Goal: Transaction & Acquisition: Purchase product/service

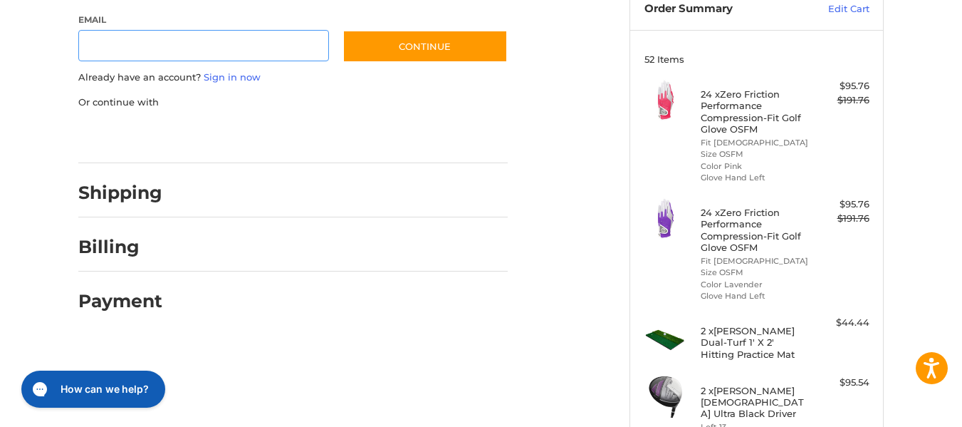
scroll to position [98, 0]
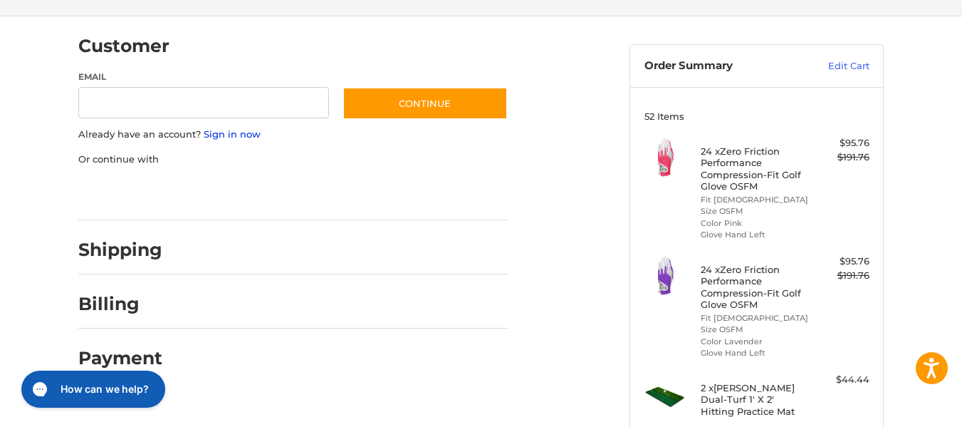
click at [220, 129] on link "Sign in now" at bounding box center [232, 133] width 57 height 11
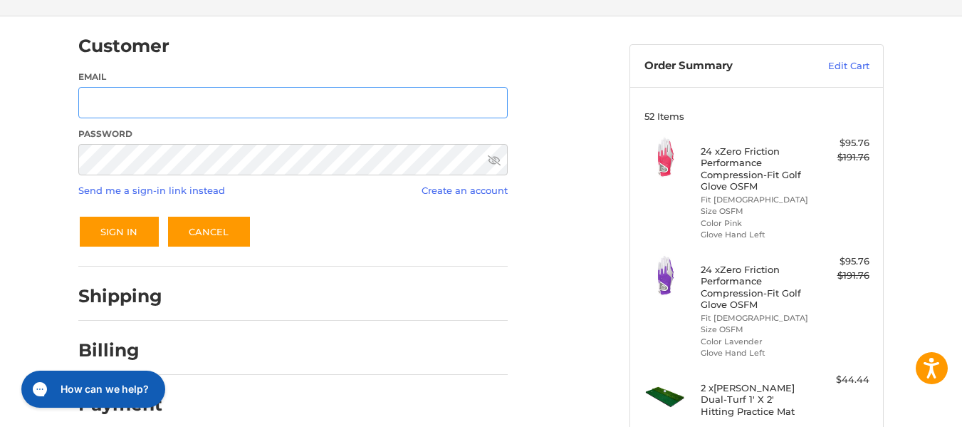
type input "**********"
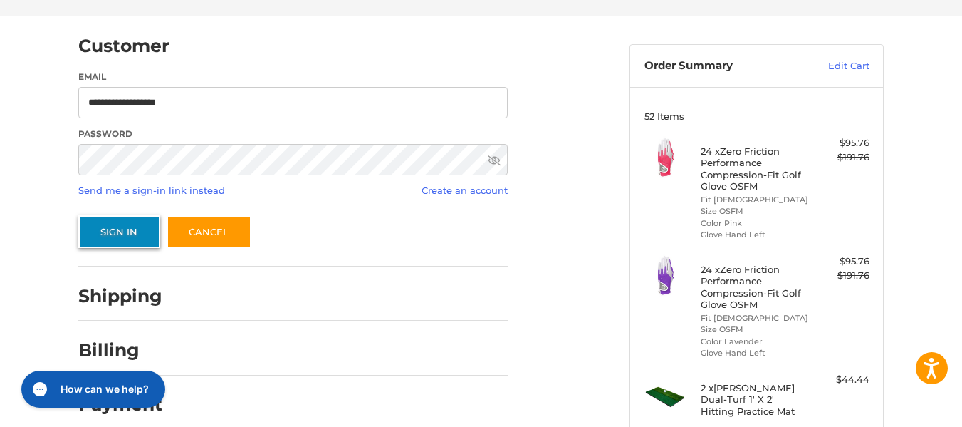
click at [140, 224] on button "Sign In" at bounding box center [119, 231] width 82 height 33
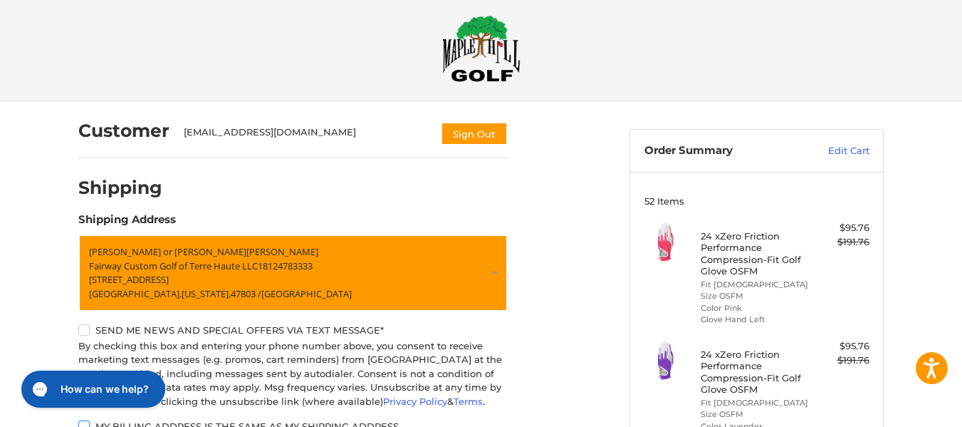
scroll to position [0, 0]
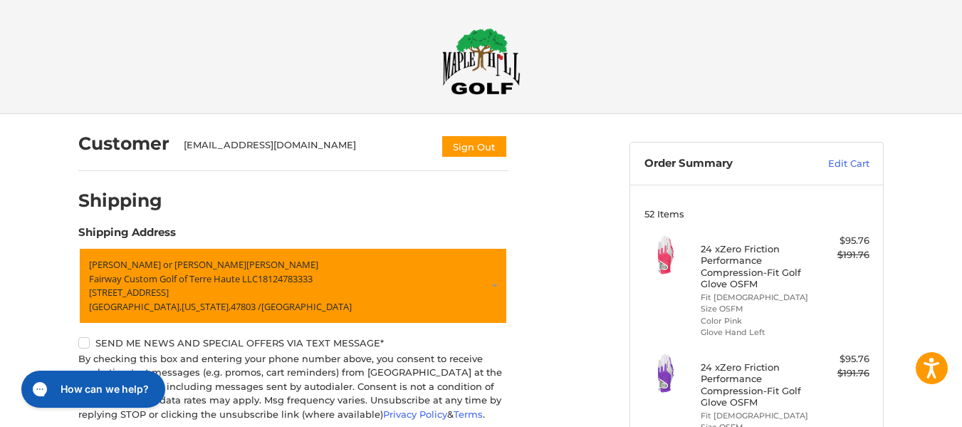
click at [474, 66] on img at bounding box center [481, 61] width 78 height 67
